Goal: Task Accomplishment & Management: Complete application form

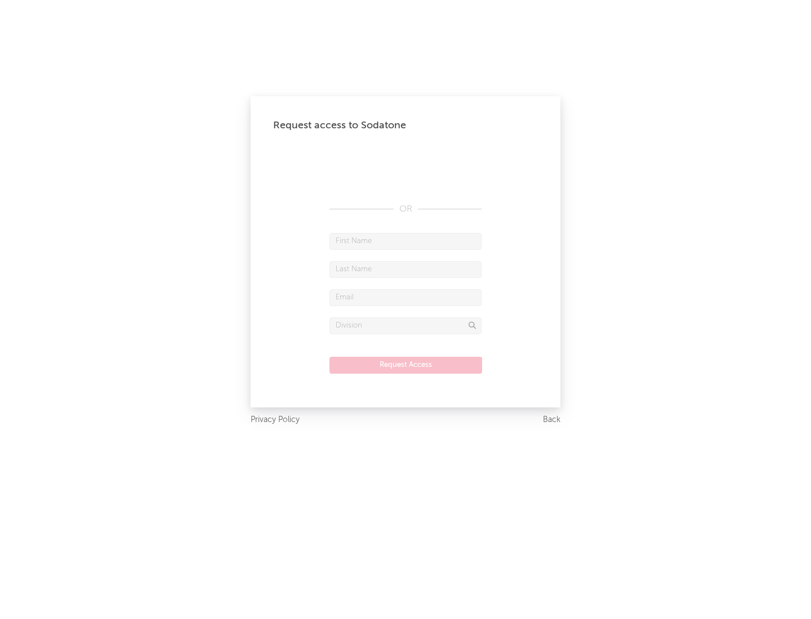
click at [405, 241] on input "text" at bounding box center [405, 241] width 152 height 17
type input "[PERSON_NAME]"
click at [405, 269] on input "text" at bounding box center [405, 269] width 152 height 17
type input "[PERSON_NAME]"
click at [405, 297] on input "text" at bounding box center [405, 297] width 152 height 17
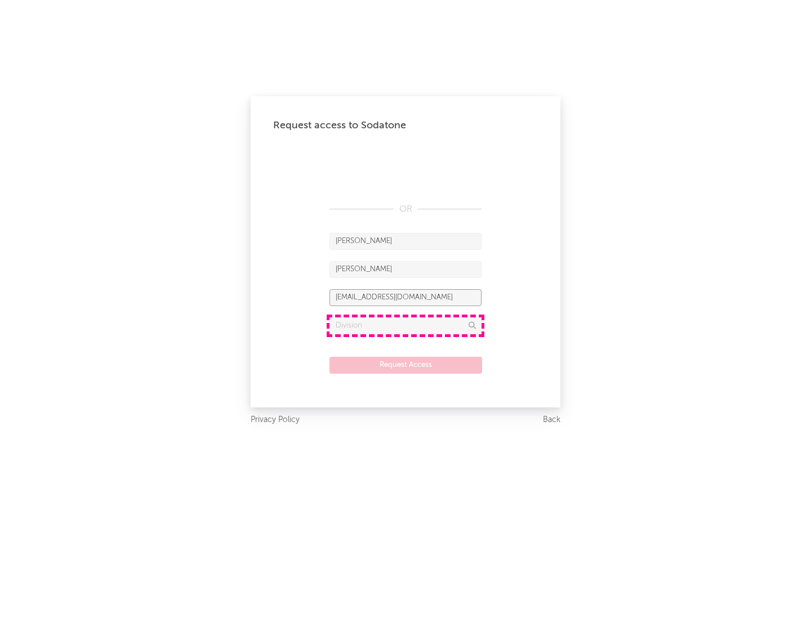
type input "[EMAIL_ADDRESS][DOMAIN_NAME]"
click at [405, 325] on input "text" at bounding box center [405, 325] width 152 height 17
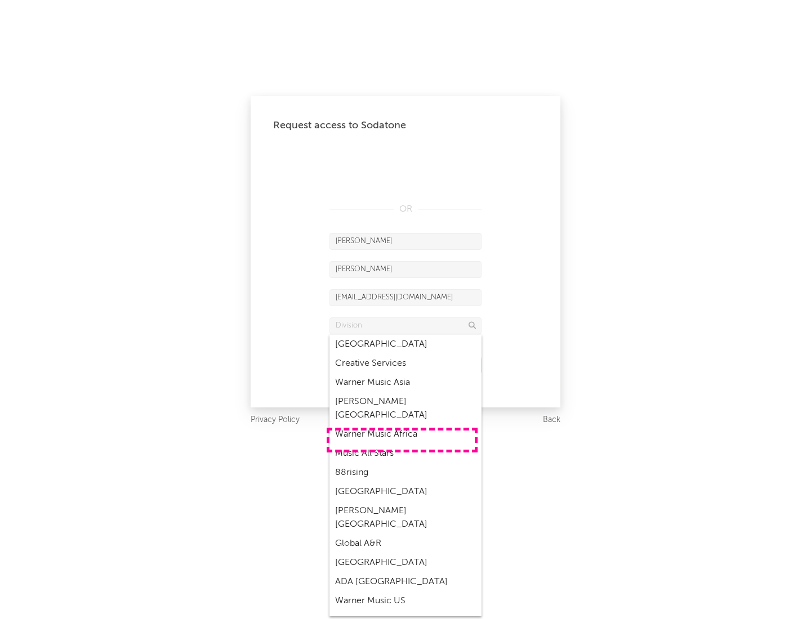
click at [402, 444] on div "Music All Stars" at bounding box center [405, 453] width 152 height 19
type input "Music All Stars"
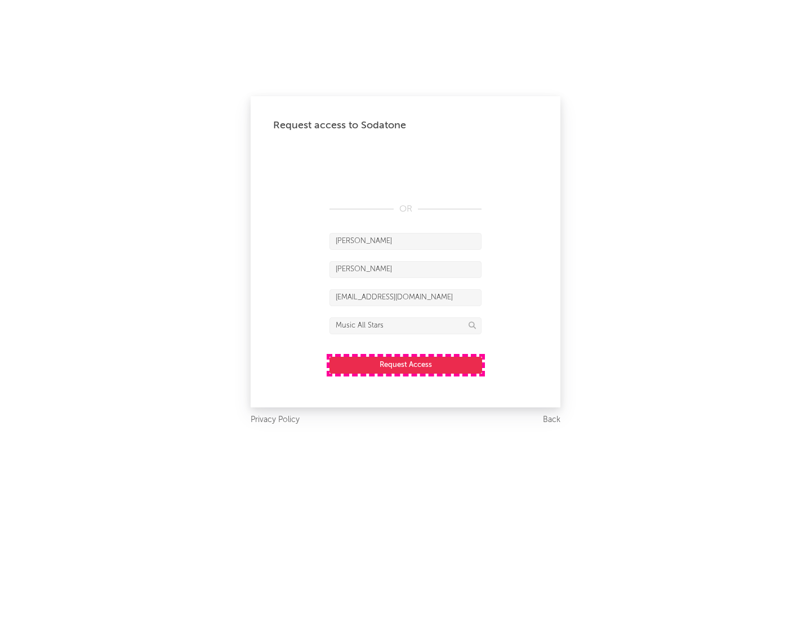
click at [405, 365] on button "Request Access" at bounding box center [405, 365] width 153 height 17
